Goal: Ask a question

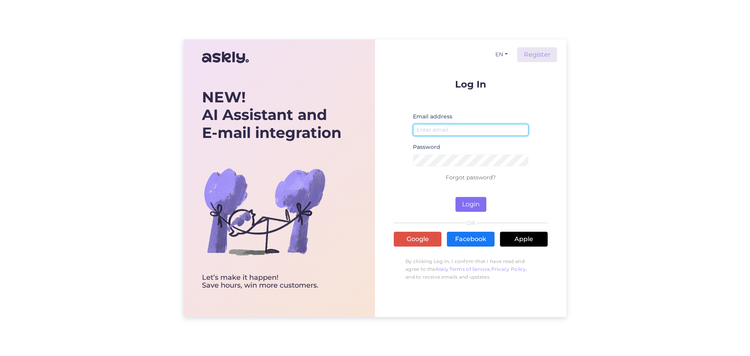
type input "[EMAIL_ADDRESS][DOMAIN_NAME]"
click at [471, 199] on button "Login" at bounding box center [470, 204] width 31 height 15
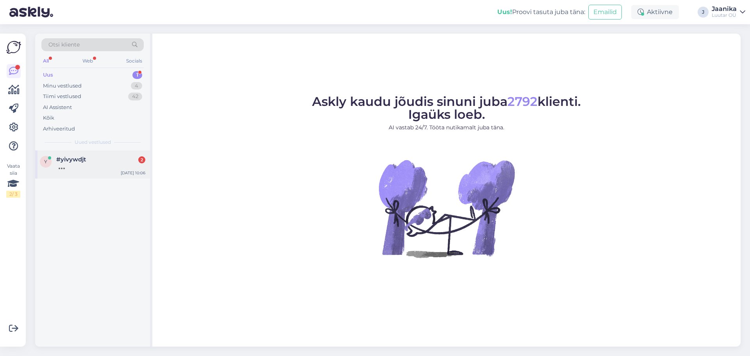
click at [86, 169] on div at bounding box center [100, 166] width 89 height 7
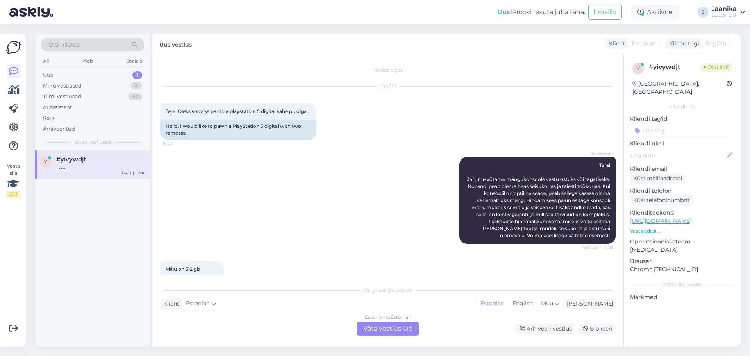
scroll to position [85, 0]
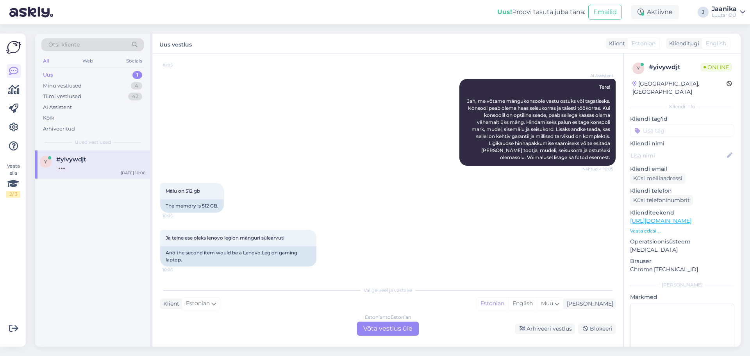
click at [369, 332] on div "Estonian to Estonian Võta vestlus üle" at bounding box center [388, 328] width 62 height 14
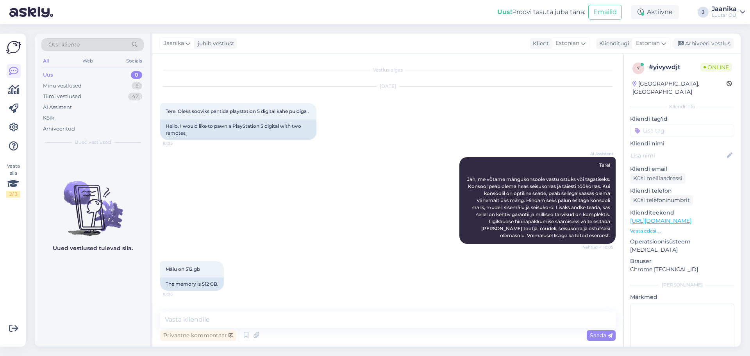
scroll to position [56, 0]
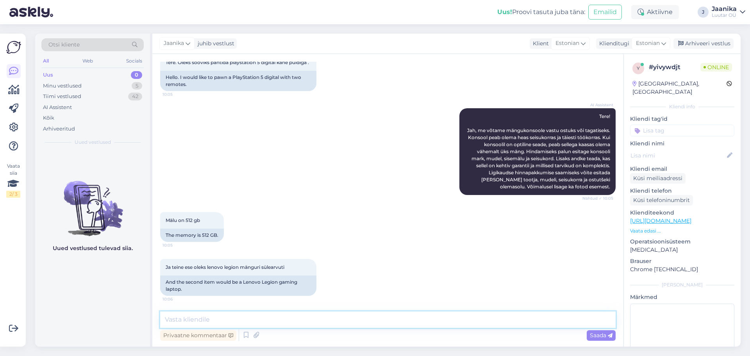
drag, startPoint x: 330, startPoint y: 319, endPoint x: 326, endPoint y: 311, distance: 8.6
click at [330, 318] on textarea at bounding box center [387, 319] width 455 height 16
type textarea "Tere"
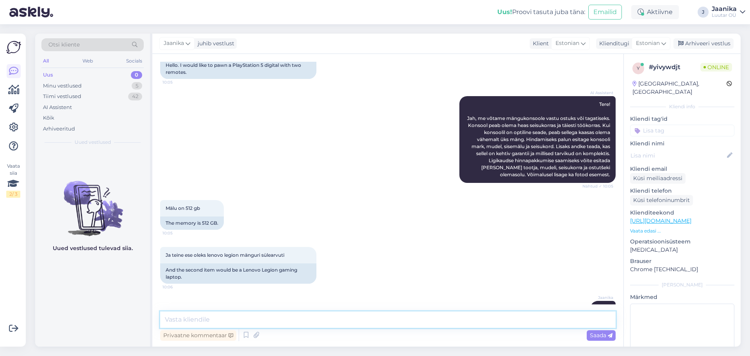
scroll to position [0, 0]
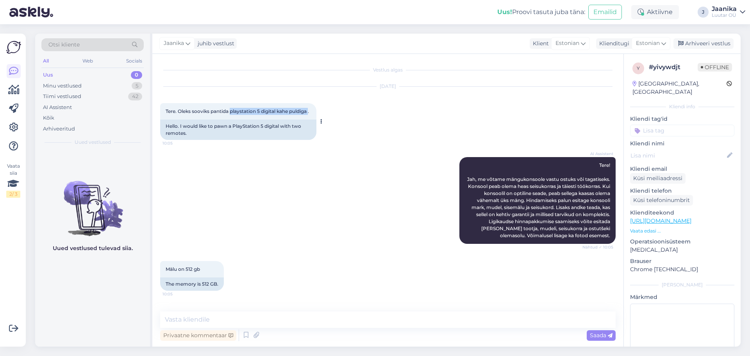
drag, startPoint x: 232, startPoint y: 109, endPoint x: 312, endPoint y: 112, distance: 80.1
click at [312, 112] on div "Tere. Oleks sooviks pantida playstation 5 digital kahe puldiga . 10:05" at bounding box center [238, 111] width 156 height 16
copy span "playstation 5 digital kahe puldiga"
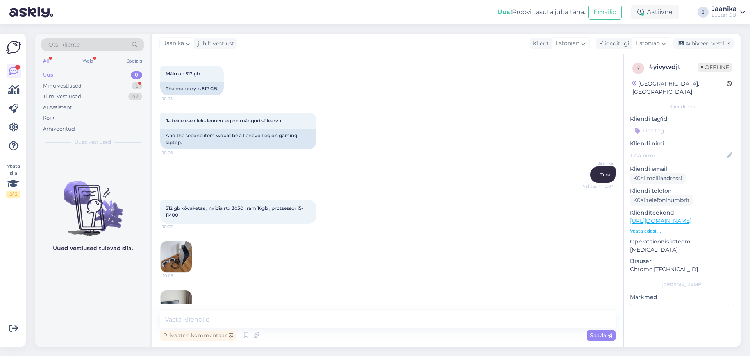
scroll to position [228, 0]
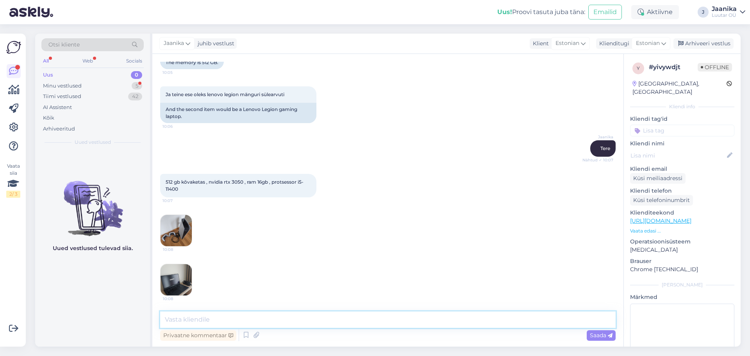
click at [186, 320] on textarea at bounding box center [387, 319] width 455 height 16
drag, startPoint x: 207, startPoint y: 93, endPoint x: 239, endPoint y: 93, distance: 32.4
click at [239, 93] on span "Ja teine ese oleks lenovo legion mänguri sülearvuti" at bounding box center [225, 94] width 119 height 6
copy span "lenovo legion"
drag, startPoint x: 166, startPoint y: 180, endPoint x: 184, endPoint y: 189, distance: 19.6
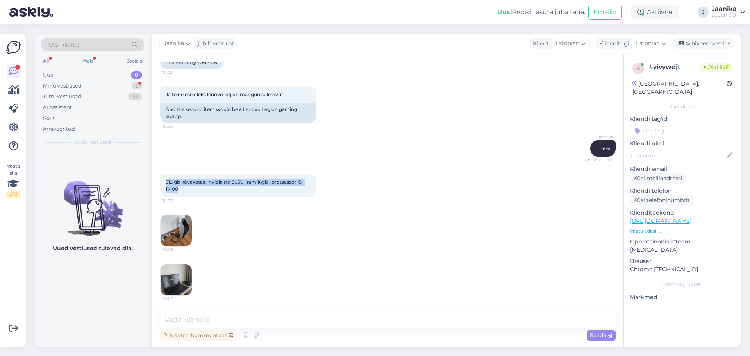
click at [184, 189] on div "512 gb kõvaketas , nvidia rtx 3050 , ram 16gb , protsessor i5-11400 10:07" at bounding box center [238, 185] width 156 height 23
copy span "512 gb kõvaketas , nvidia rtx 3050 , ram 16gb , protsessor i5-11400"
click at [175, 221] on img at bounding box center [176, 230] width 31 height 31
click at [192, 277] on div "10:08 10:08" at bounding box center [387, 255] width 455 height 98
click at [180, 276] on img at bounding box center [176, 279] width 31 height 31
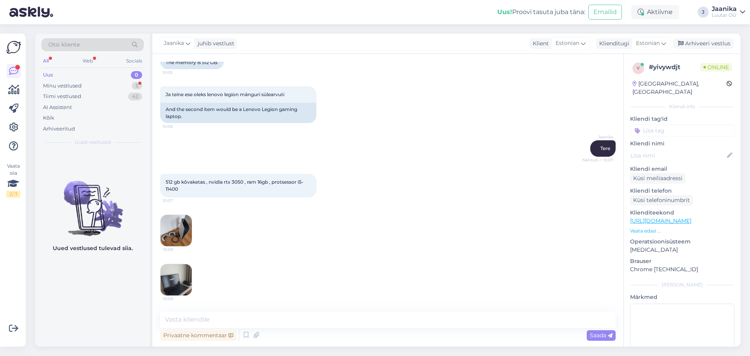
click at [175, 272] on img at bounding box center [176, 279] width 31 height 31
click at [232, 319] on textarea at bounding box center [387, 319] width 455 height 16
type textarea "PS kuni 150€"
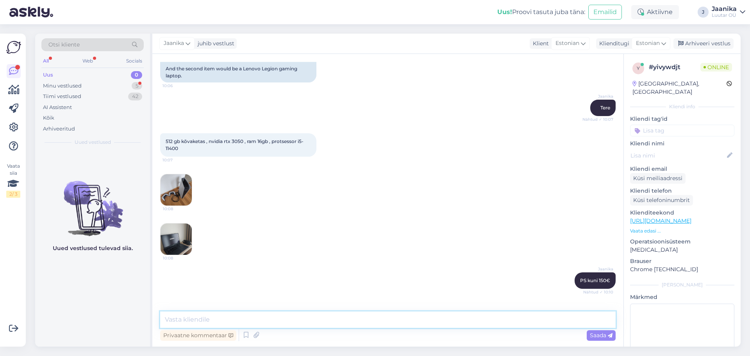
scroll to position [296, 0]
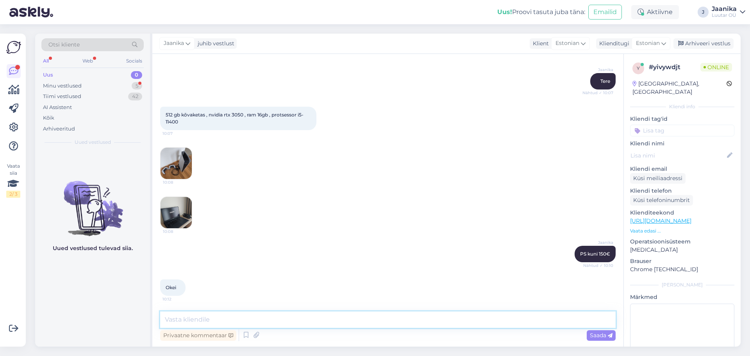
click at [290, 320] on textarea at bounding box center [387, 319] width 455 height 16
type textarea "arvuti kuni 200"
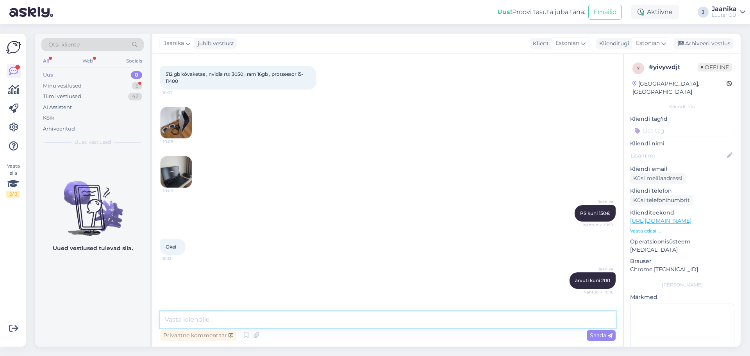
scroll to position [370, 0]
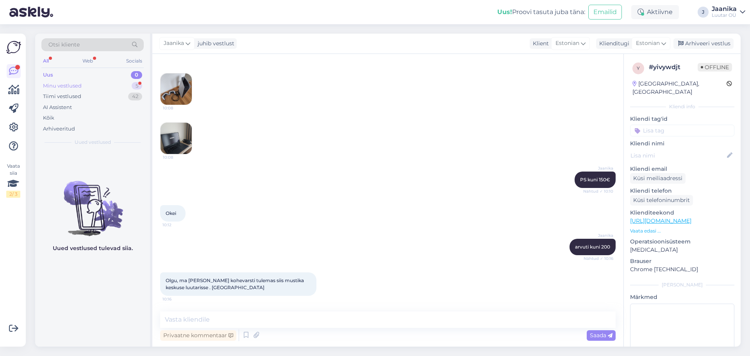
click at [70, 84] on div "Minu vestlused" at bounding box center [62, 86] width 39 height 8
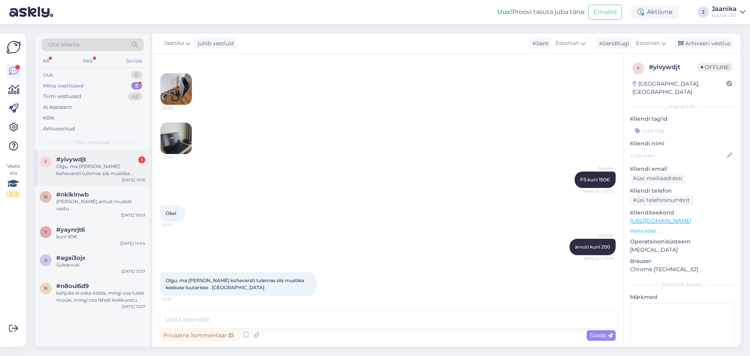
click at [89, 165] on div "Olgu, ma [PERSON_NAME] kohevarsti tulemas siis mustika keskuse luutarisse . [GE…" at bounding box center [100, 170] width 89 height 14
click at [66, 72] on div "Uus 0" at bounding box center [92, 75] width 102 height 11
